Goal: Complete application form: Complete application form

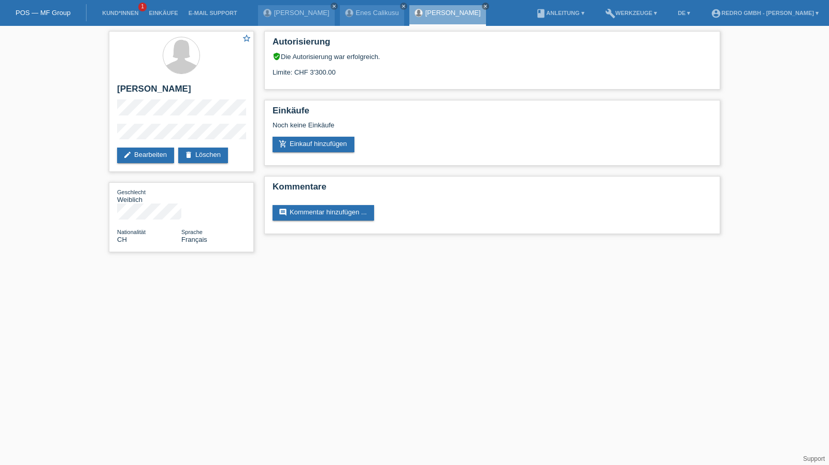
click at [135, 10] on li "Kund*innen 1" at bounding box center [120, 13] width 47 height 26
click at [132, 11] on link "Kund*innen" at bounding box center [120, 13] width 47 height 6
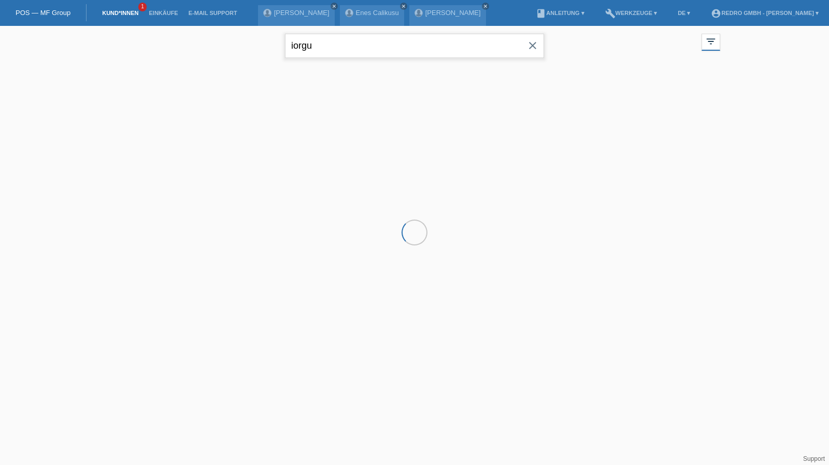
drag, startPoint x: 0, startPoint y: 0, endPoint x: 408, endPoint y: 46, distance: 410.2
click at [408, 46] on input "iorgu" at bounding box center [414, 46] width 259 height 24
paste input "[PERSON_NAME] [PERSON_NAME]"
type input "[PERSON_NAME] [PERSON_NAME]"
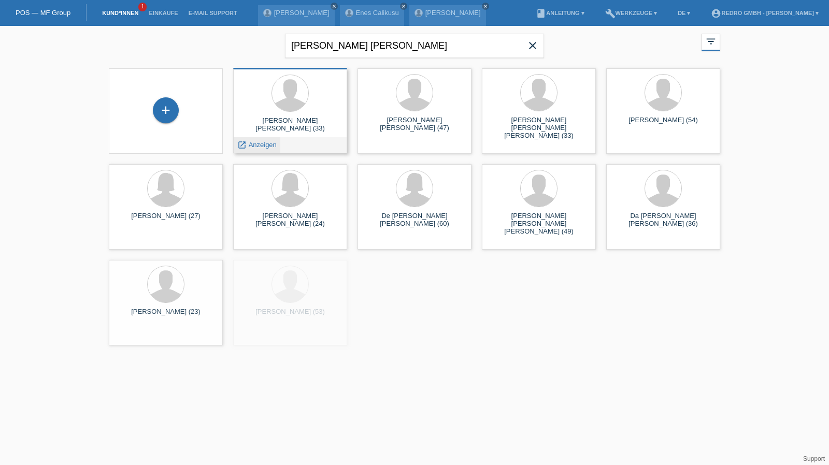
click at [254, 146] on span "Anzeigen" at bounding box center [263, 145] width 28 height 8
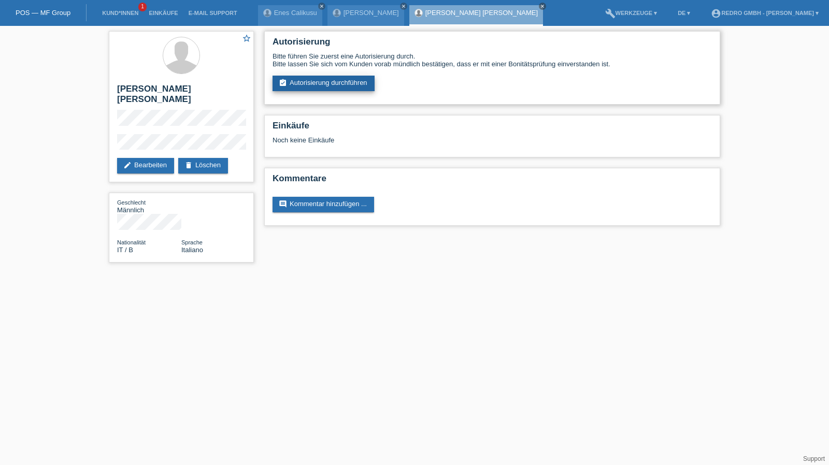
click at [325, 85] on link "assignment_turned_in Autorisierung durchführen" at bounding box center [323, 84] width 102 height 16
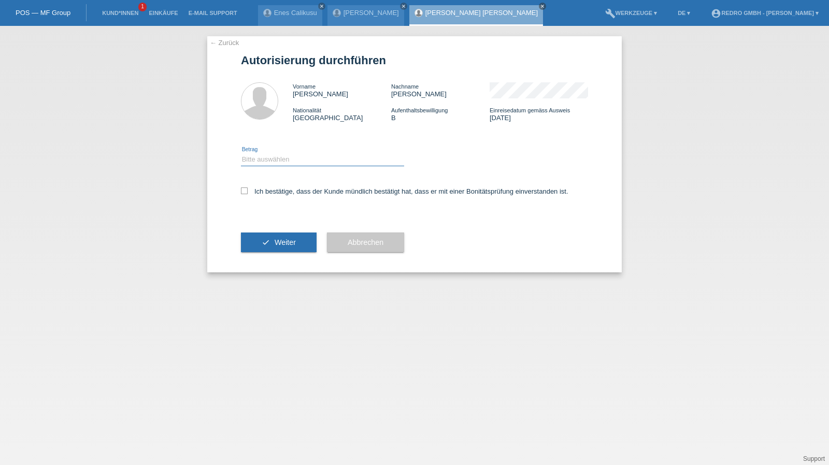
click at [278, 161] on select "Bitte auswählen CHF 1.00 - CHF 499.00 CHF 500.00 - CHF 1'999.00 CHF 2'000.00 - …" at bounding box center [322, 159] width 163 height 12
select select "1"
click at [241, 153] on select "Bitte auswählen CHF 1.00 - CHF 499.00 CHF 500.00 - CHF 1'999.00 CHF 2'000.00 - …" at bounding box center [322, 159] width 163 height 12
click at [278, 188] on label "Ich bestätige, dass der Kunde mündlich bestätigt hat, dass er mit einer Bonität…" at bounding box center [404, 191] width 327 height 8
click at [248, 188] on input "Ich bestätige, dass der Kunde mündlich bestätigt hat, dass er mit einer Bonität…" at bounding box center [244, 190] width 7 height 7
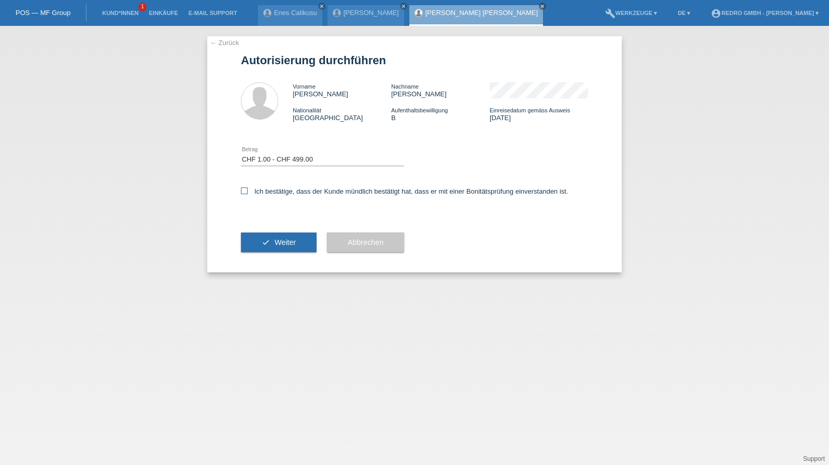
checkbox input "true"
click at [270, 237] on button "check Weiter" at bounding box center [279, 243] width 76 height 20
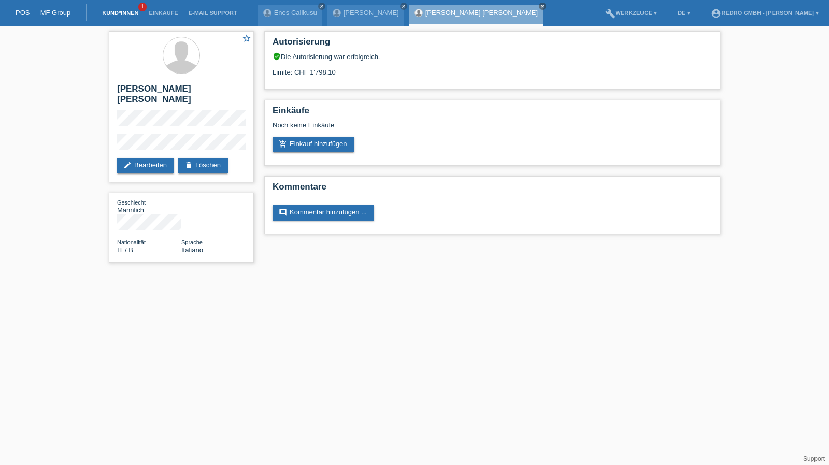
click at [108, 14] on link "Kund*innen" at bounding box center [120, 13] width 47 height 6
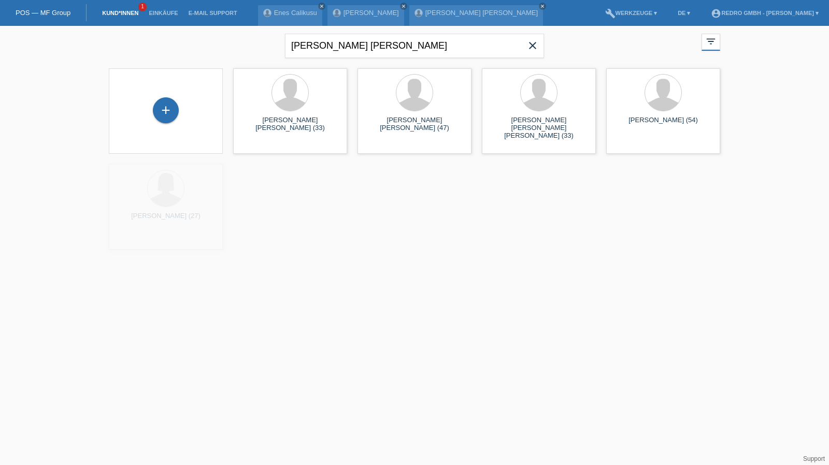
click at [179, 118] on div "+" at bounding box center [165, 110] width 97 height 27
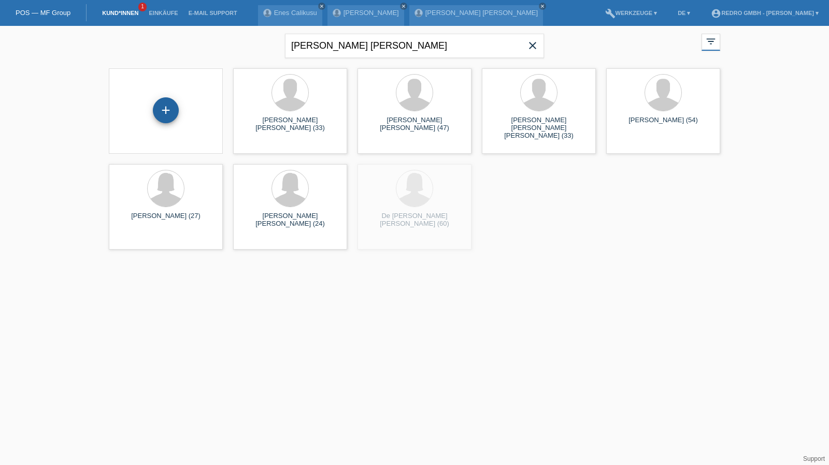
click at [177, 116] on div "+" at bounding box center [166, 110] width 26 height 26
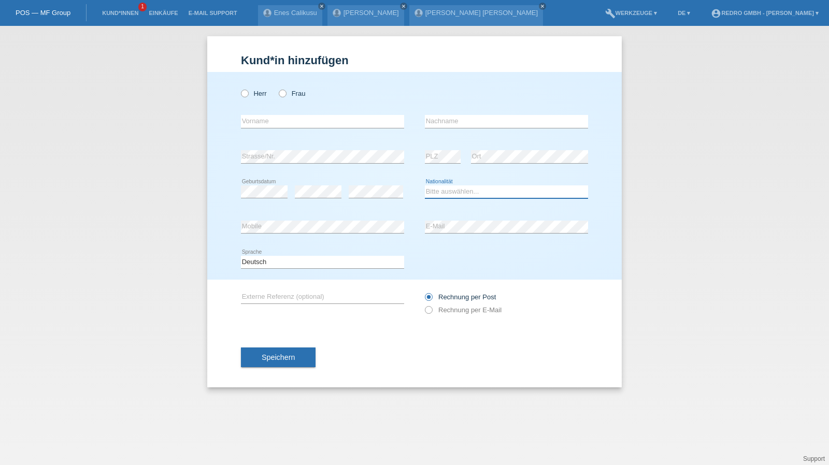
click at [463, 191] on select "Bitte auswählen... [GEOGRAPHIC_DATA] [GEOGRAPHIC_DATA] [GEOGRAPHIC_DATA] [GEOGR…" at bounding box center [506, 191] width 163 height 12
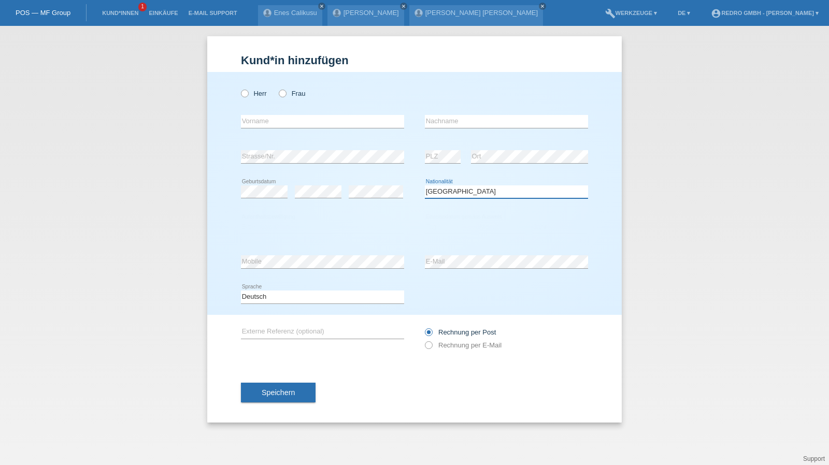
select select "RS"
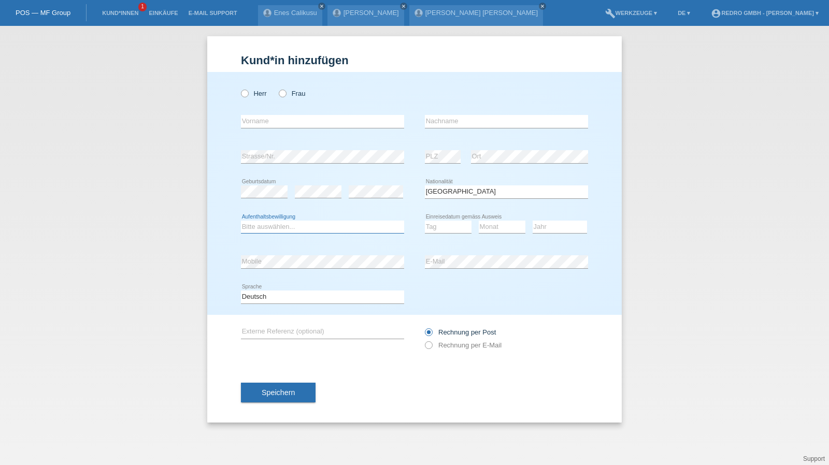
select select "C"
select select "02"
select select "07"
select select "1986"
click at [287, 94] on label "Frau" at bounding box center [292, 94] width 26 height 8
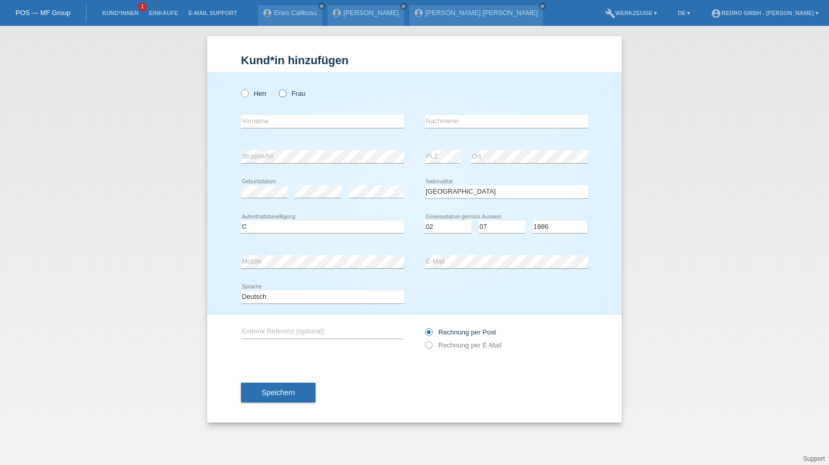
click at [285, 94] on input "Frau" at bounding box center [282, 93] width 7 height 7
radio input "true"
click at [278, 118] on input "text" at bounding box center [322, 121] width 163 height 13
type input "[PERSON_NAME]"
type input "Trajkovic"
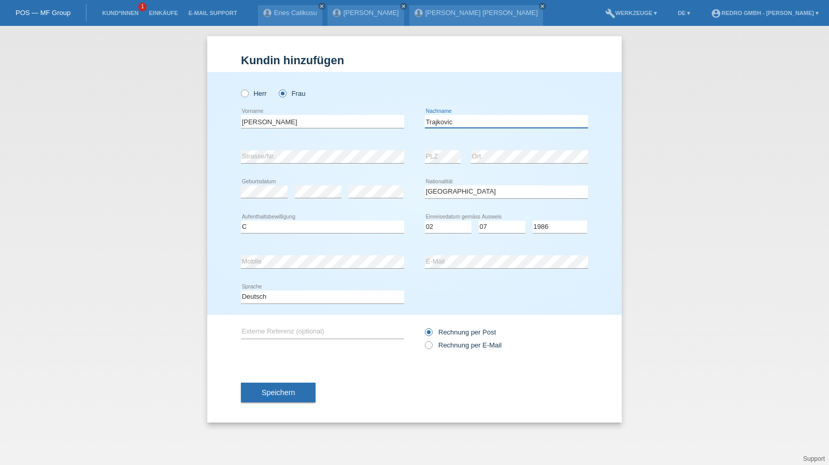
click at [473, 117] on input "Trajkovic" at bounding box center [506, 121] width 163 height 13
click at [272, 392] on span "Speichern" at bounding box center [278, 392] width 33 height 8
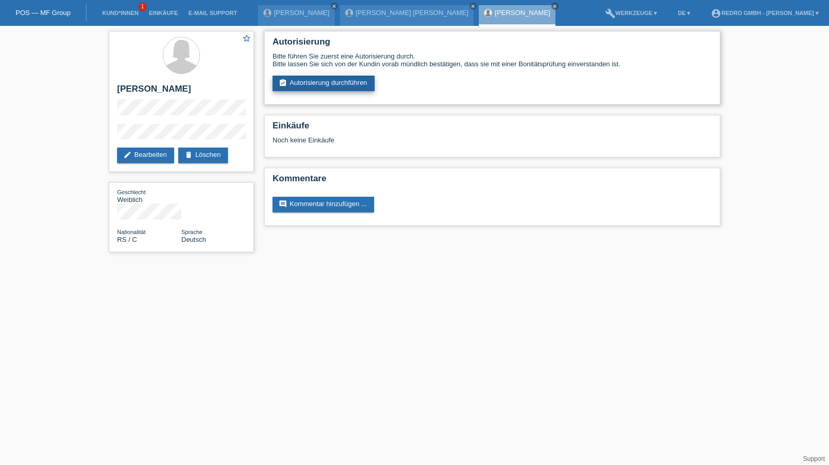
click at [299, 78] on link "assignment_turned_in Autorisierung durchführen" at bounding box center [323, 84] width 102 height 16
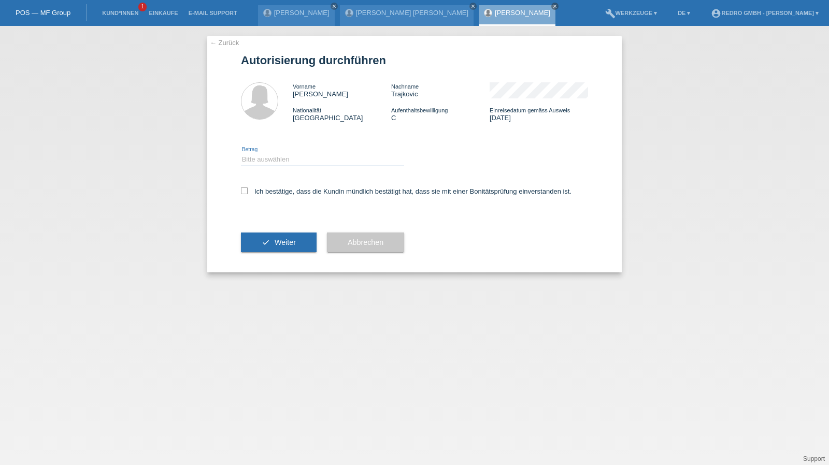
click at [272, 163] on select "Bitte auswählen CHF 1.00 - CHF 499.00 CHF 500.00 - CHF 1'999.00 CHF 2'000.00 - …" at bounding box center [322, 159] width 163 height 12
select select "1"
click at [241, 153] on select "Bitte auswählen CHF 1.00 - CHF 499.00 CHF 500.00 - CHF 1'999.00 CHF 2'000.00 - …" at bounding box center [322, 159] width 163 height 12
click at [263, 194] on label "Ich bestätige, dass die Kundin mündlich bestätigt hat, dass sie mit einer Bonit…" at bounding box center [406, 191] width 330 height 8
click at [248, 194] on input "Ich bestätige, dass die Kundin mündlich bestätigt hat, dass sie mit einer Bonit…" at bounding box center [244, 190] width 7 height 7
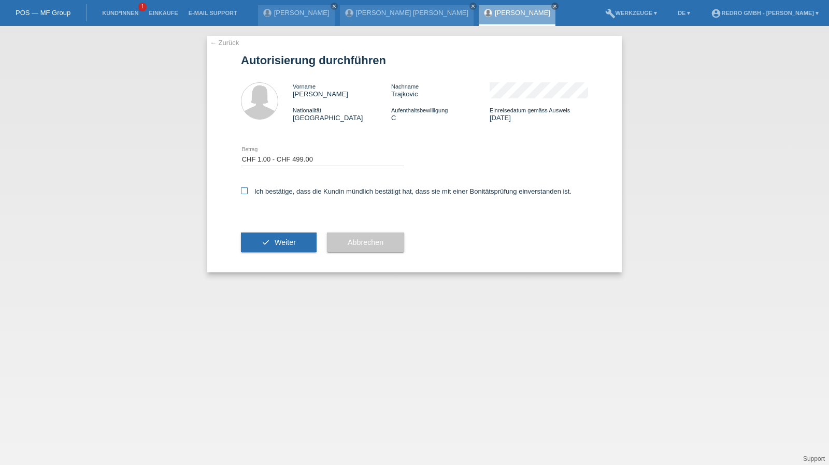
checkbox input "true"
click at [266, 240] on button "check Weiter" at bounding box center [279, 243] width 76 height 20
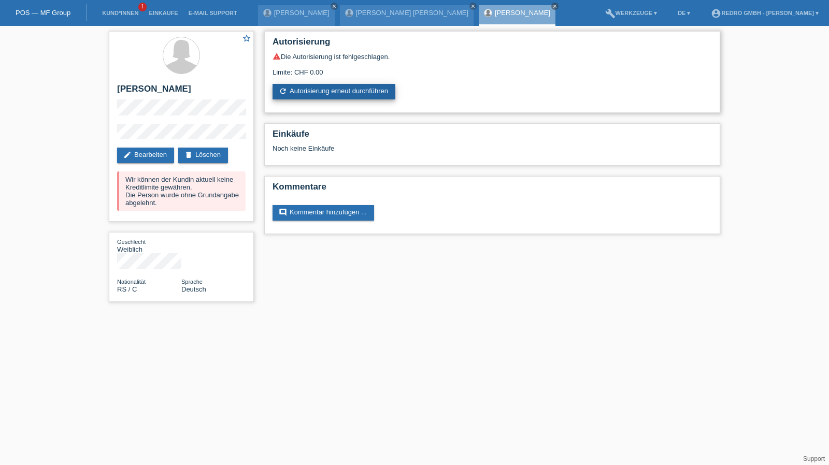
click at [318, 91] on link "refresh Autorisierung erneut durchführen" at bounding box center [333, 92] width 123 height 16
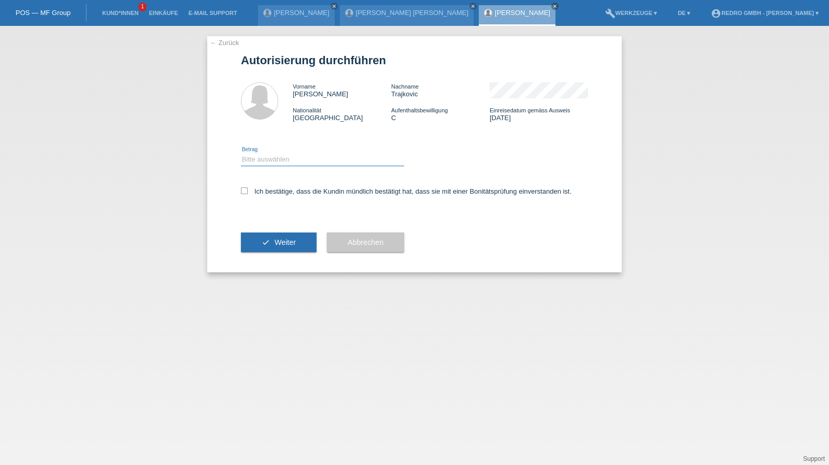
click at [288, 161] on select "Bitte auswählen CHF 1.00 - CHF 499.00 CHF 500.00 - CHF 1'999.00 CHF 2'000.00 - …" at bounding box center [322, 159] width 163 height 12
select select "1"
click at [241, 153] on select "Bitte auswählen CHF 1.00 - CHF 499.00 CHF 500.00 - CHF 1'999.00 CHF 2'000.00 - …" at bounding box center [322, 159] width 163 height 12
click at [270, 190] on label "Ich bestätige, dass die Kundin mündlich bestätigt hat, dass sie mit einer Bonit…" at bounding box center [406, 191] width 330 height 8
click at [248, 190] on input "Ich bestätige, dass die Kundin mündlich bestätigt hat, dass sie mit einer Bonit…" at bounding box center [244, 190] width 7 height 7
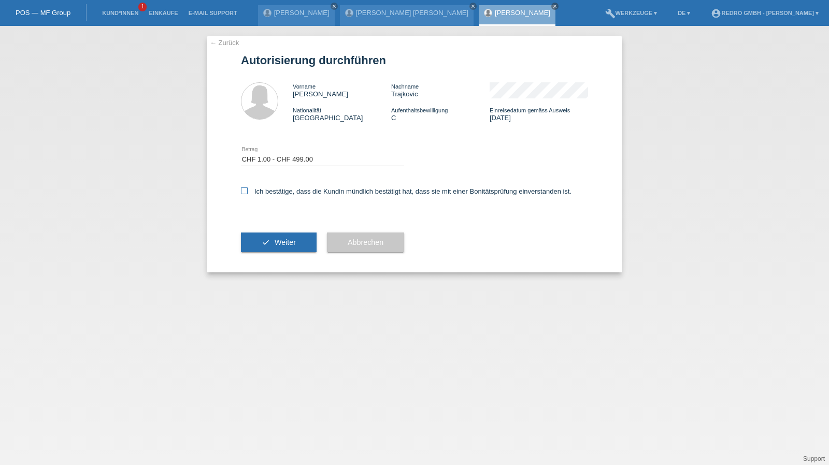
checkbox input "true"
click at [268, 238] on button "check Weiter" at bounding box center [279, 243] width 76 height 20
